Goal: Transaction & Acquisition: Register for event/course

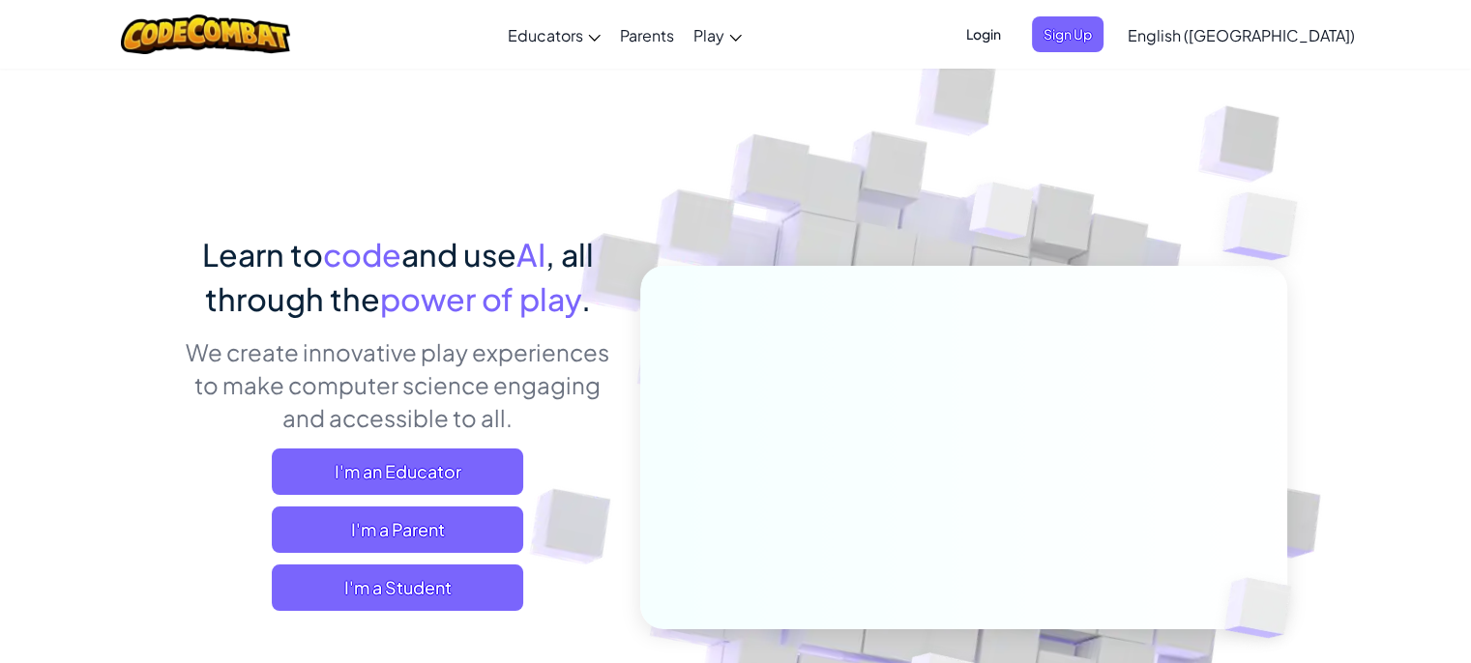
click at [1103, 36] on span "Sign Up" at bounding box center [1068, 34] width 72 height 36
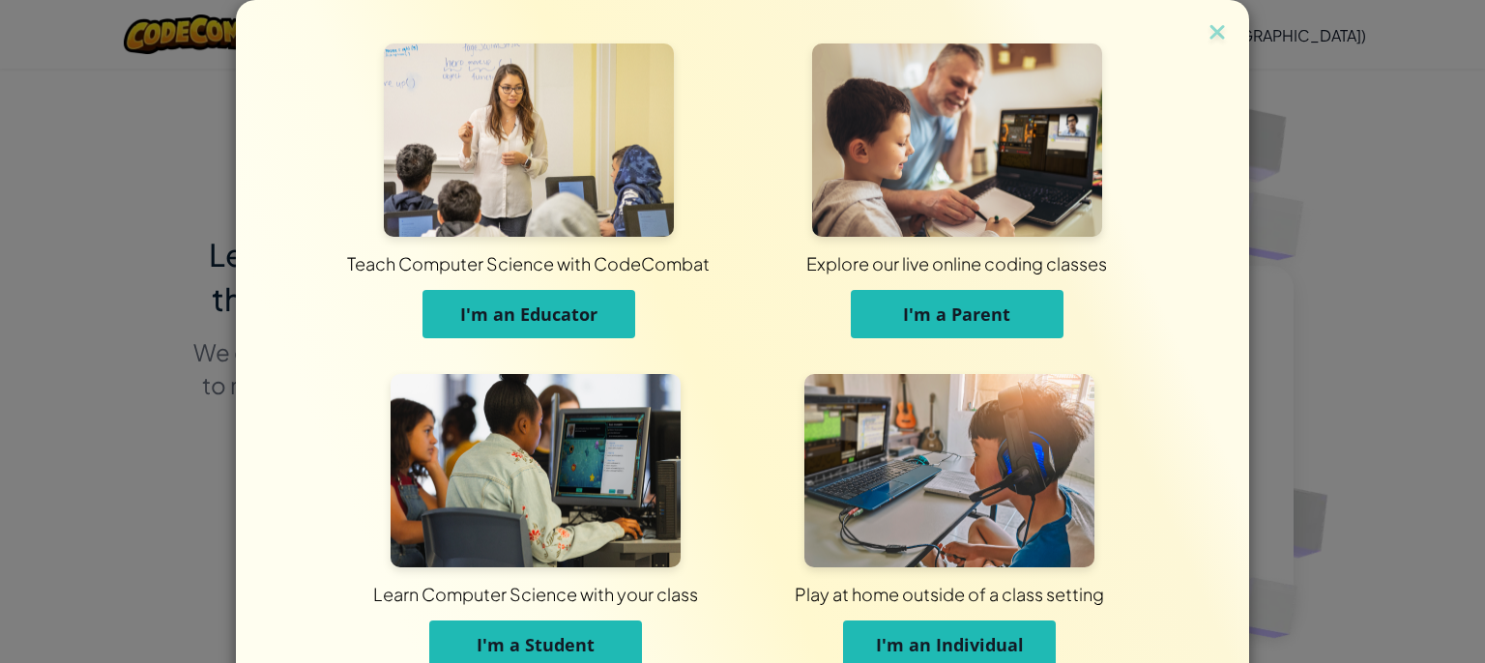
click at [603, 639] on button "I'm a Student" at bounding box center [535, 645] width 213 height 48
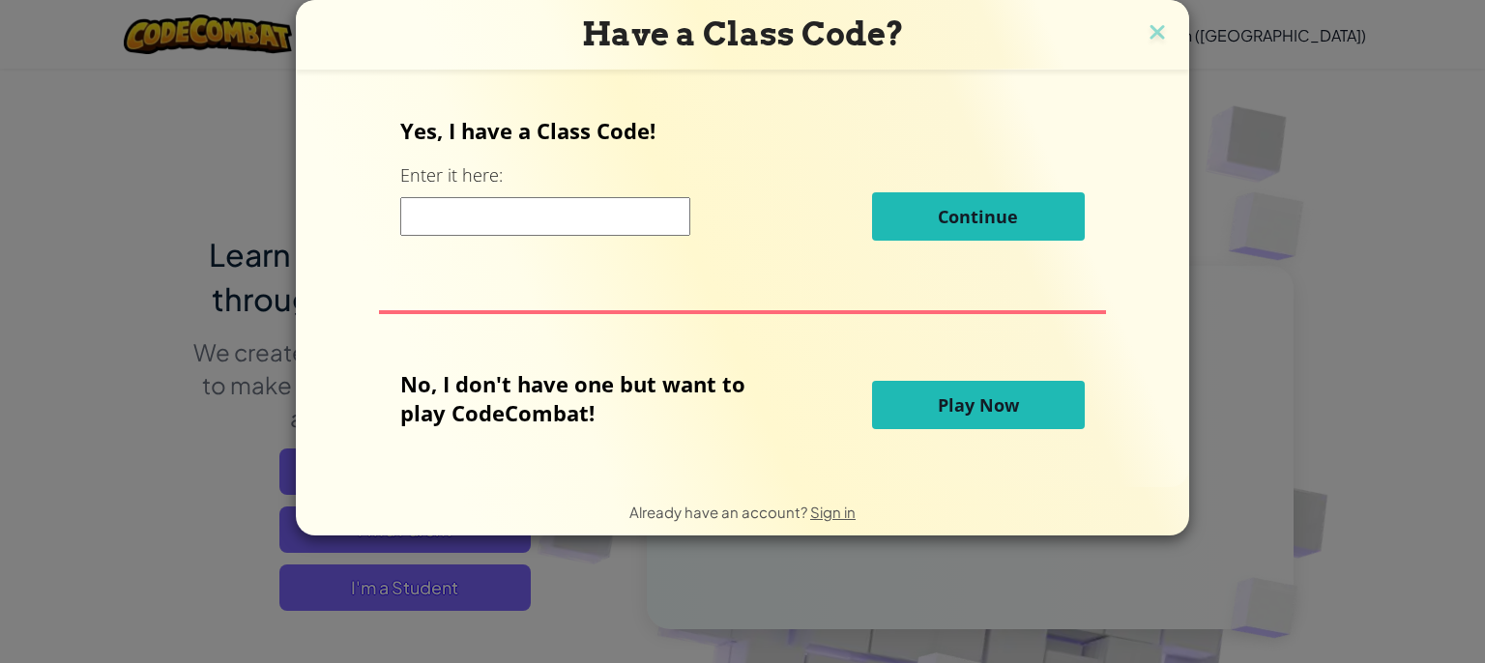
click at [906, 420] on button "Play Now" at bounding box center [978, 405] width 213 height 48
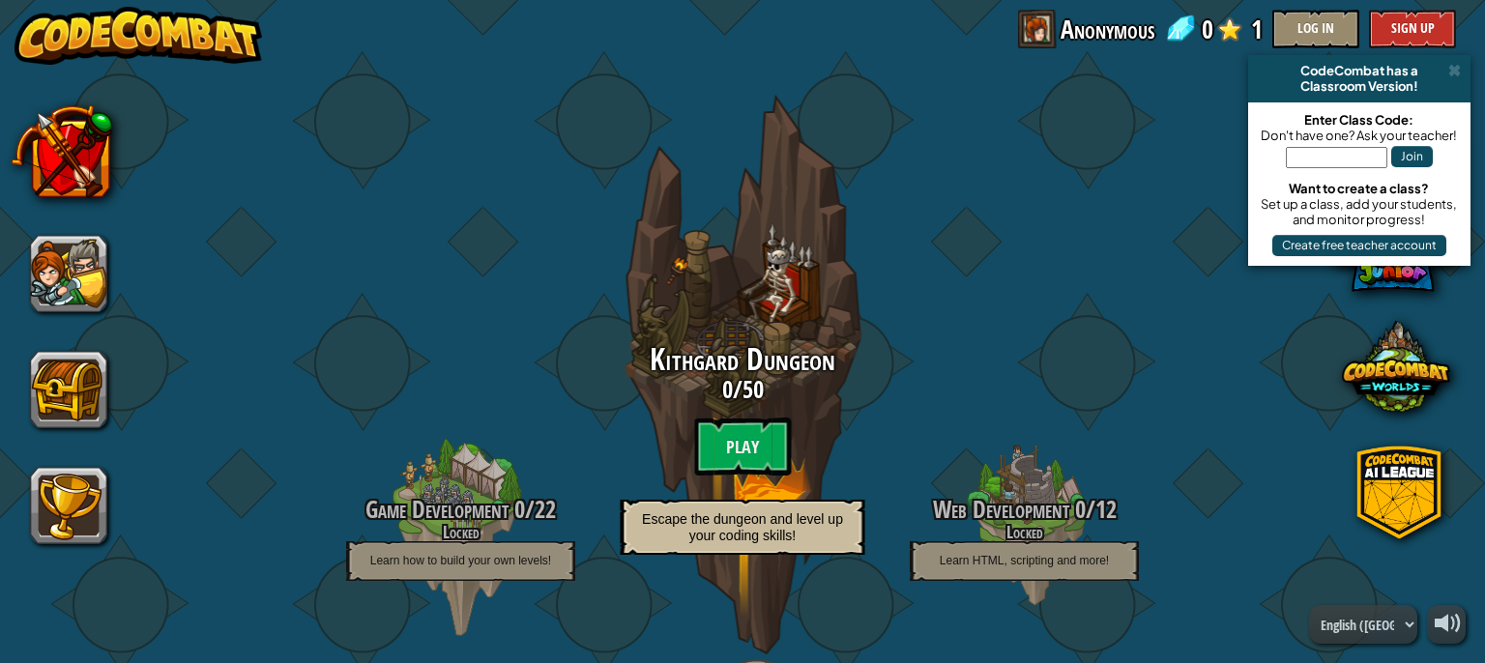
click at [743, 426] on btn "Play" at bounding box center [742, 447] width 97 height 58
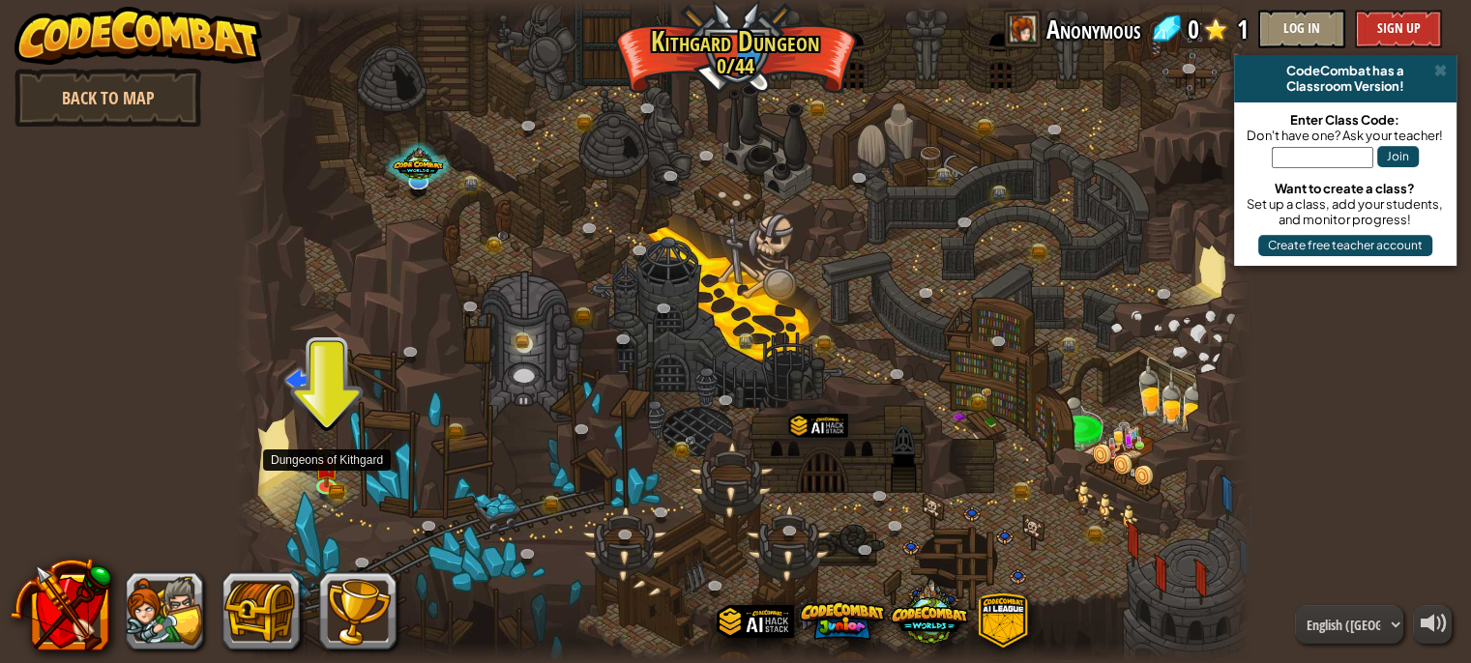
click at [333, 466] on img at bounding box center [326, 468] width 15 height 11
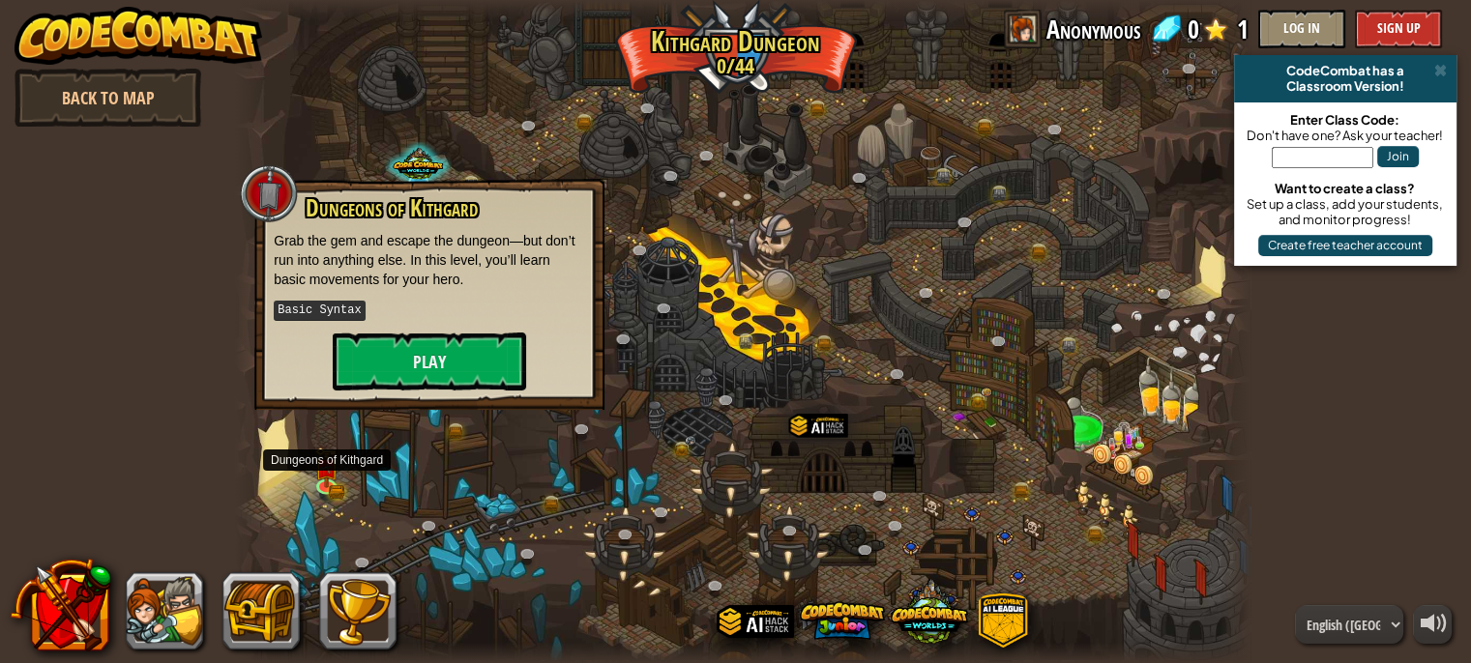
click at [327, 463] on img at bounding box center [326, 468] width 15 height 11
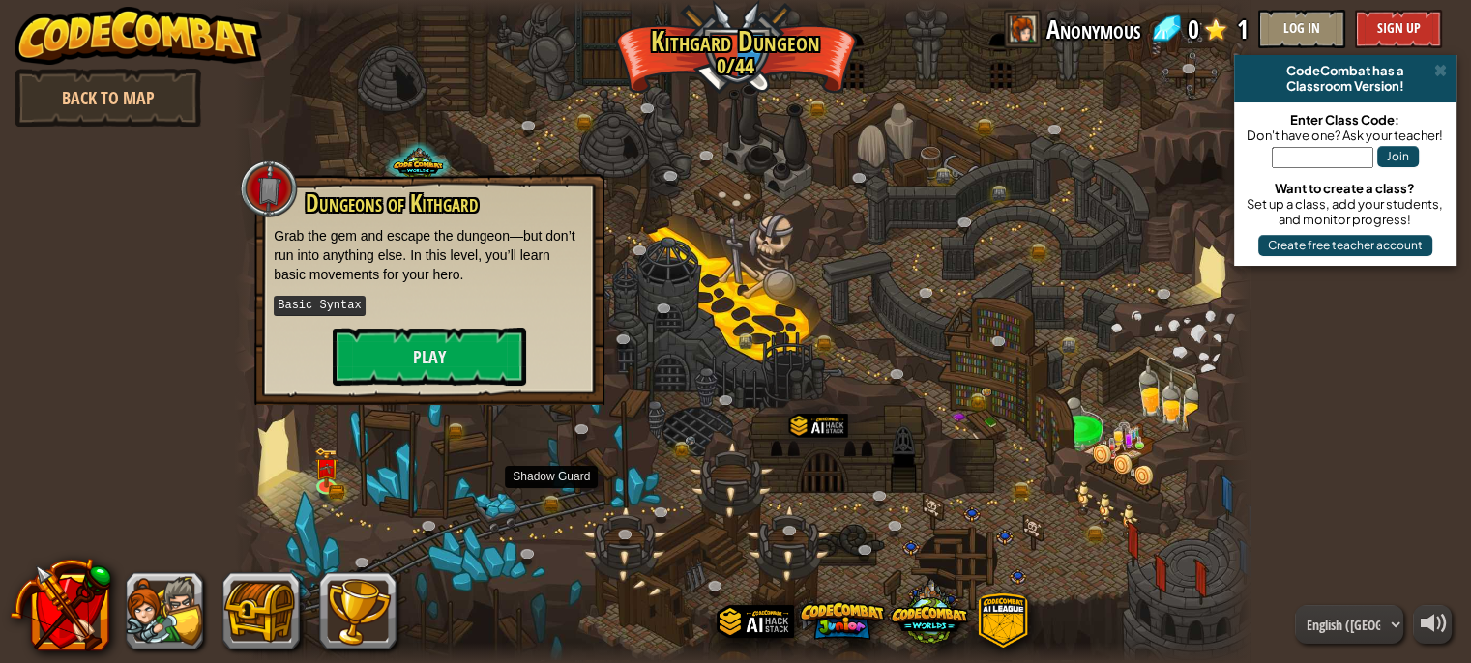
drag, startPoint x: 460, startPoint y: 566, endPoint x: 546, endPoint y: 500, distance: 108.3
click at [546, 500] on div "Twisted Canyon (Locked) Challenge: collect the most gold using all the programm…" at bounding box center [742, 331] width 1015 height 663
click at [179, 603] on button at bounding box center [164, 610] width 77 height 77
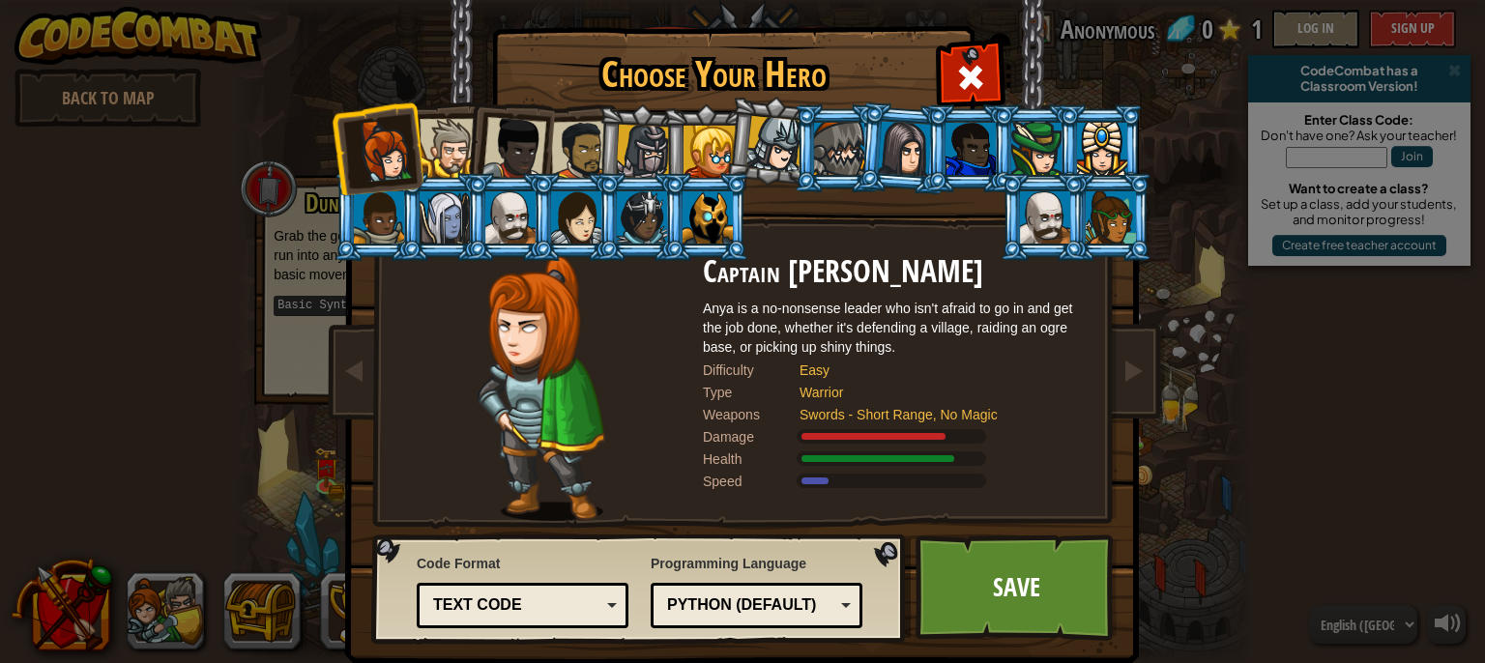
click at [954, 582] on link "Save" at bounding box center [1017, 588] width 202 height 106
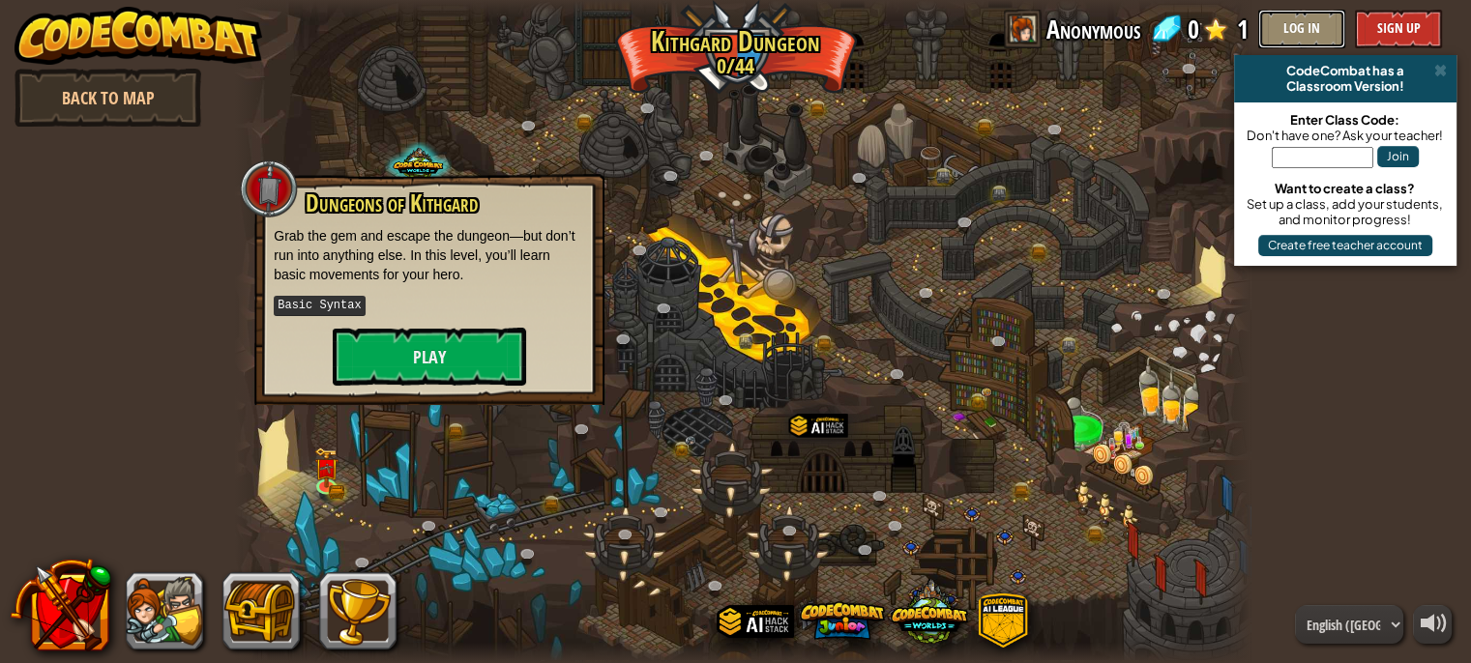
click at [1288, 36] on button "Log In" at bounding box center [1301, 29] width 87 height 39
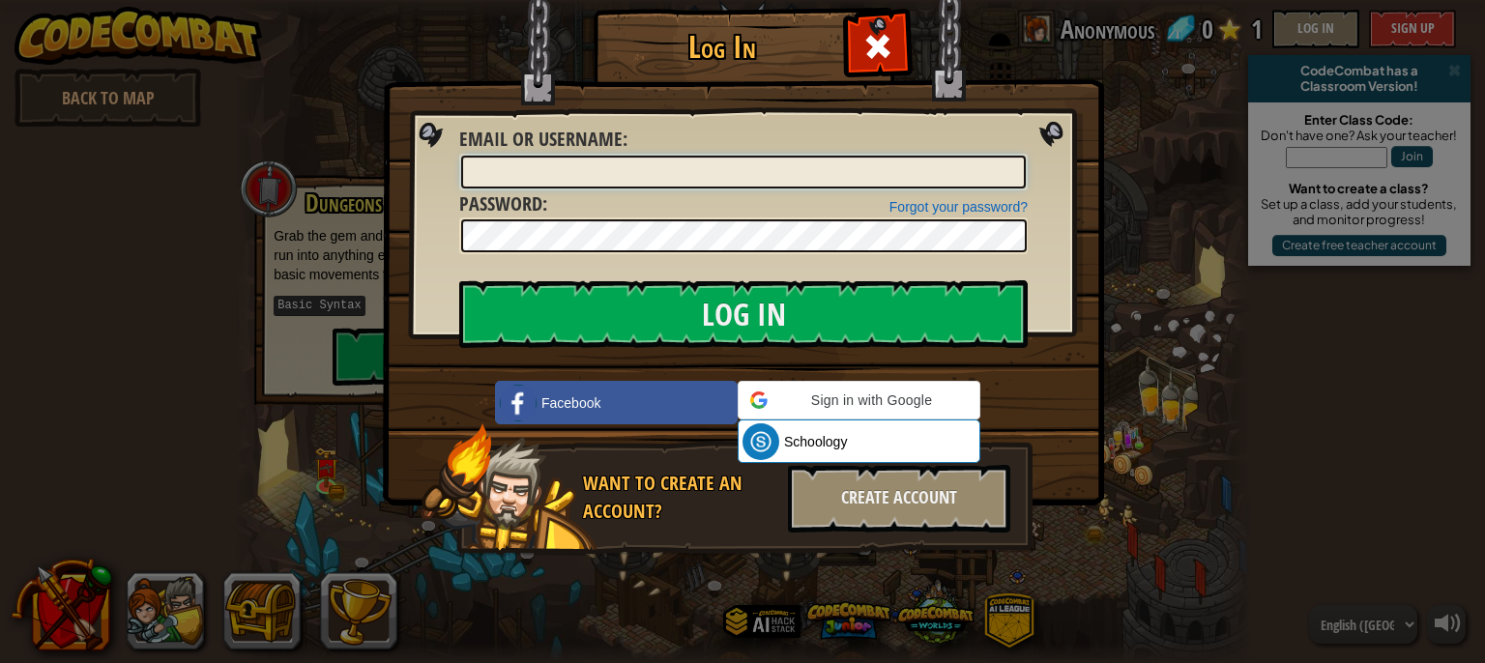
type input "[PERSON_NAME]@921"
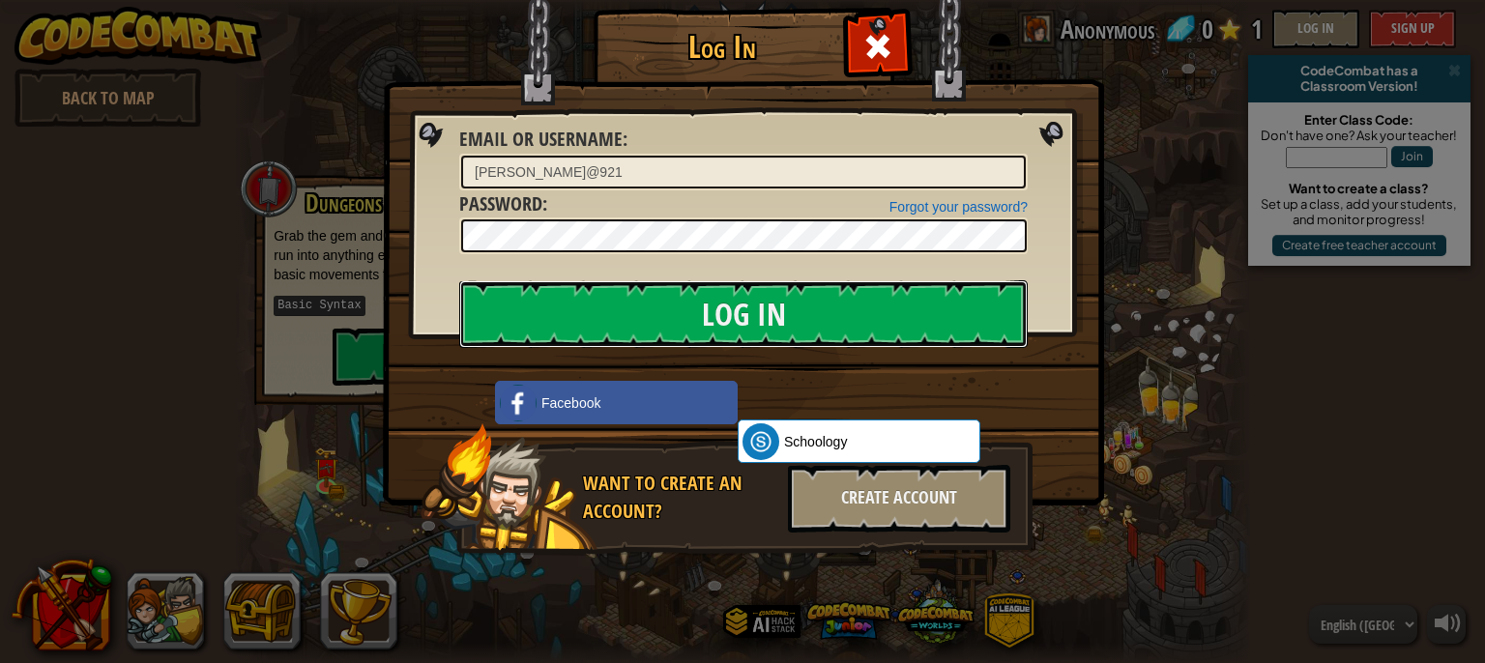
click at [977, 329] on input "Log In" at bounding box center [743, 314] width 569 height 68
